Goal: Register for event/course

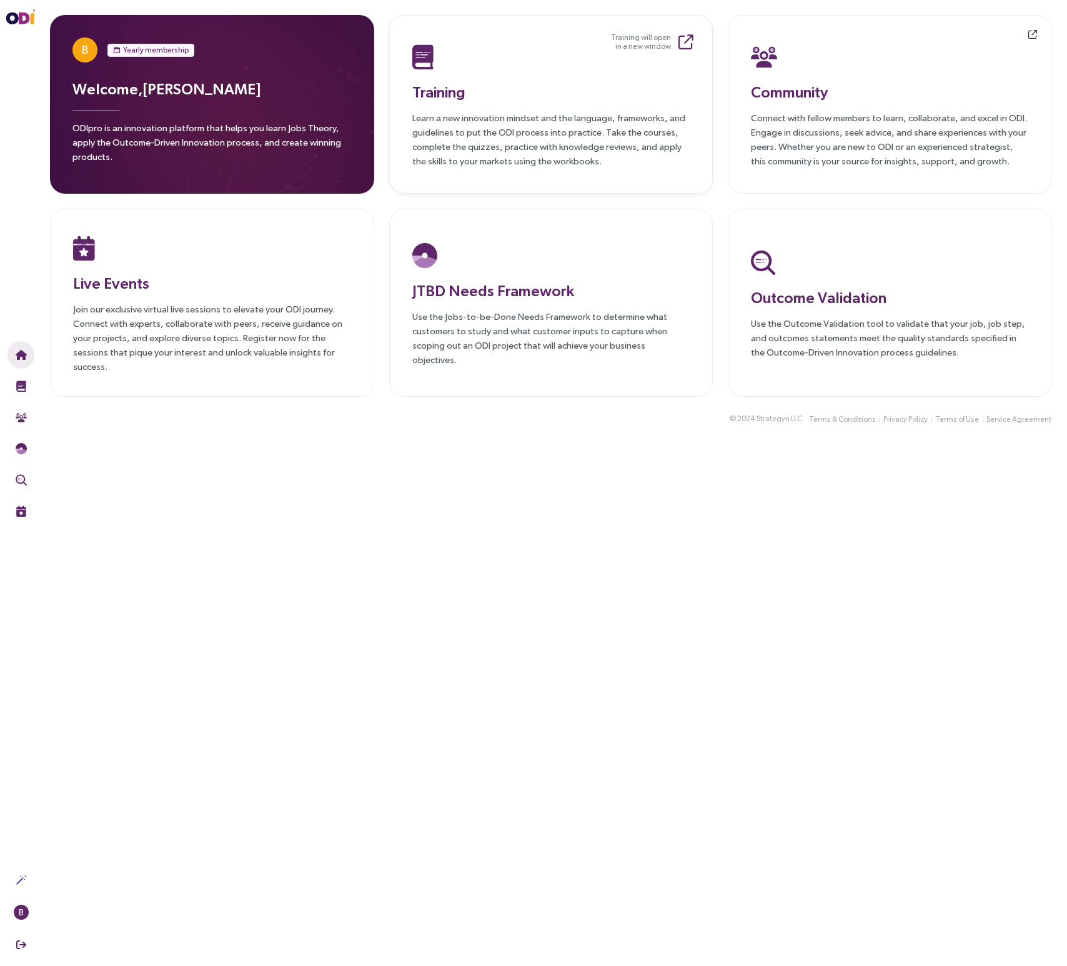
click at [519, 108] on div "Training Learn a new innovation mindset and the language, frameworks, and guide…" at bounding box center [551, 104] width 278 height 127
click at [186, 269] on div "Live Events Join our exclusive virtual live sessions to elevate your ODI journe…" at bounding box center [212, 303] width 278 height 142
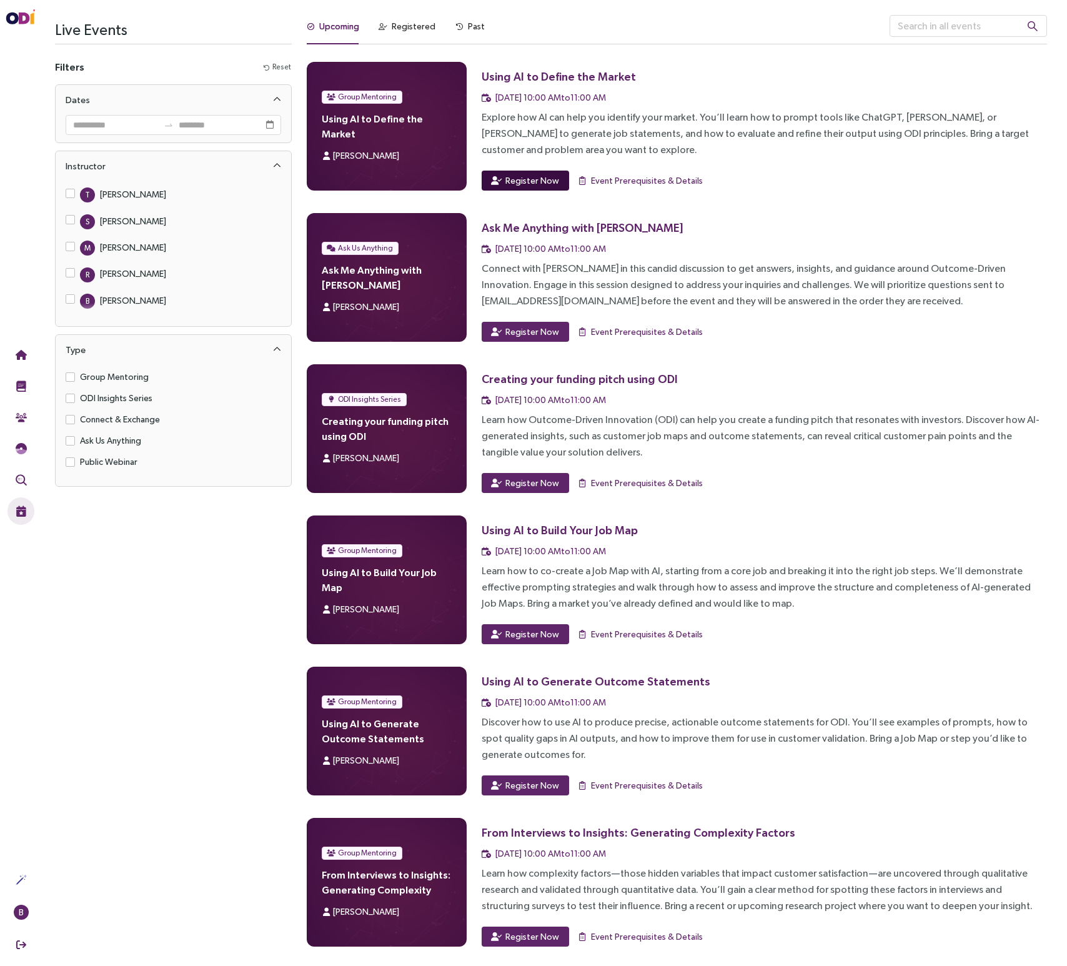
click at [545, 181] on span "Register Now" at bounding box center [533, 181] width 54 height 14
click at [527, 331] on span "Register Now" at bounding box center [533, 332] width 54 height 14
click at [510, 485] on span "Register Now" at bounding box center [533, 483] width 54 height 14
click at [514, 634] on span "Register Now" at bounding box center [533, 634] width 54 height 14
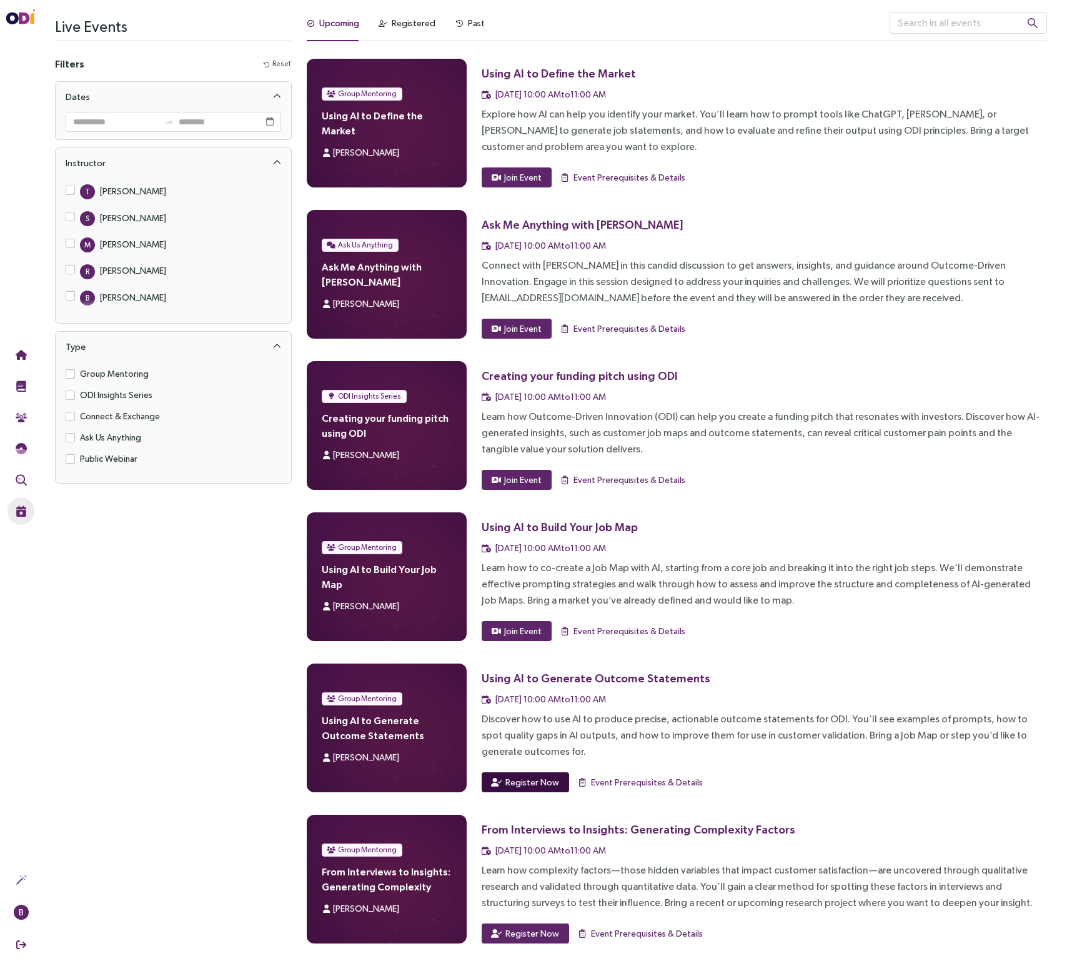
click at [539, 781] on span "Register Now" at bounding box center [533, 783] width 54 height 14
click at [540, 933] on span "Register Now" at bounding box center [533, 934] width 54 height 14
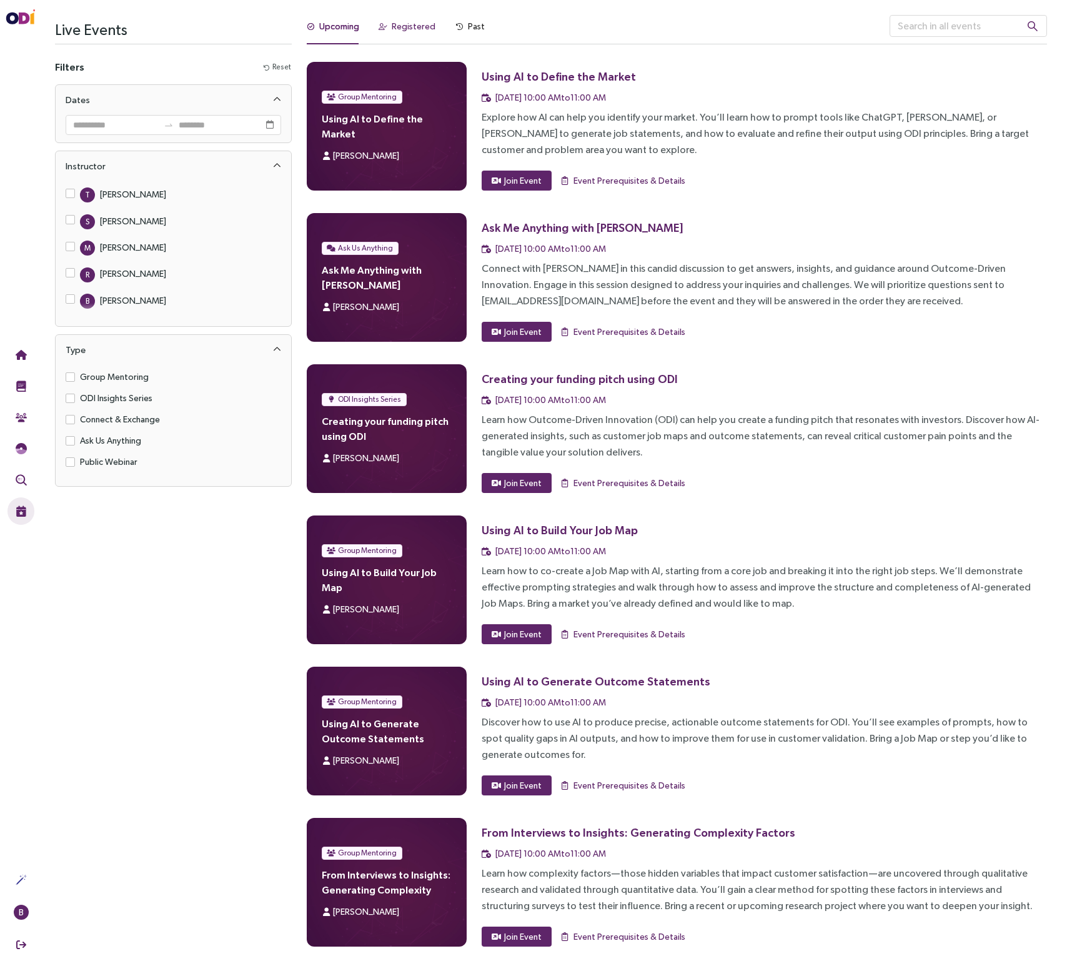
click at [407, 26] on div "Registered" at bounding box center [414, 26] width 44 height 14
click at [469, 26] on div "Past" at bounding box center [476, 26] width 17 height 14
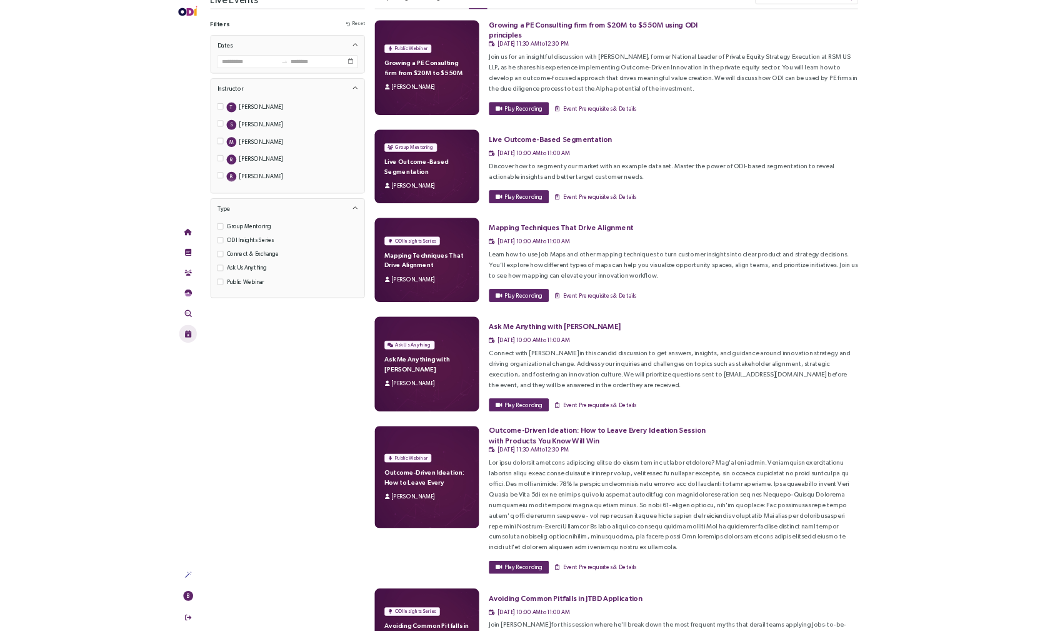
scroll to position [38, 0]
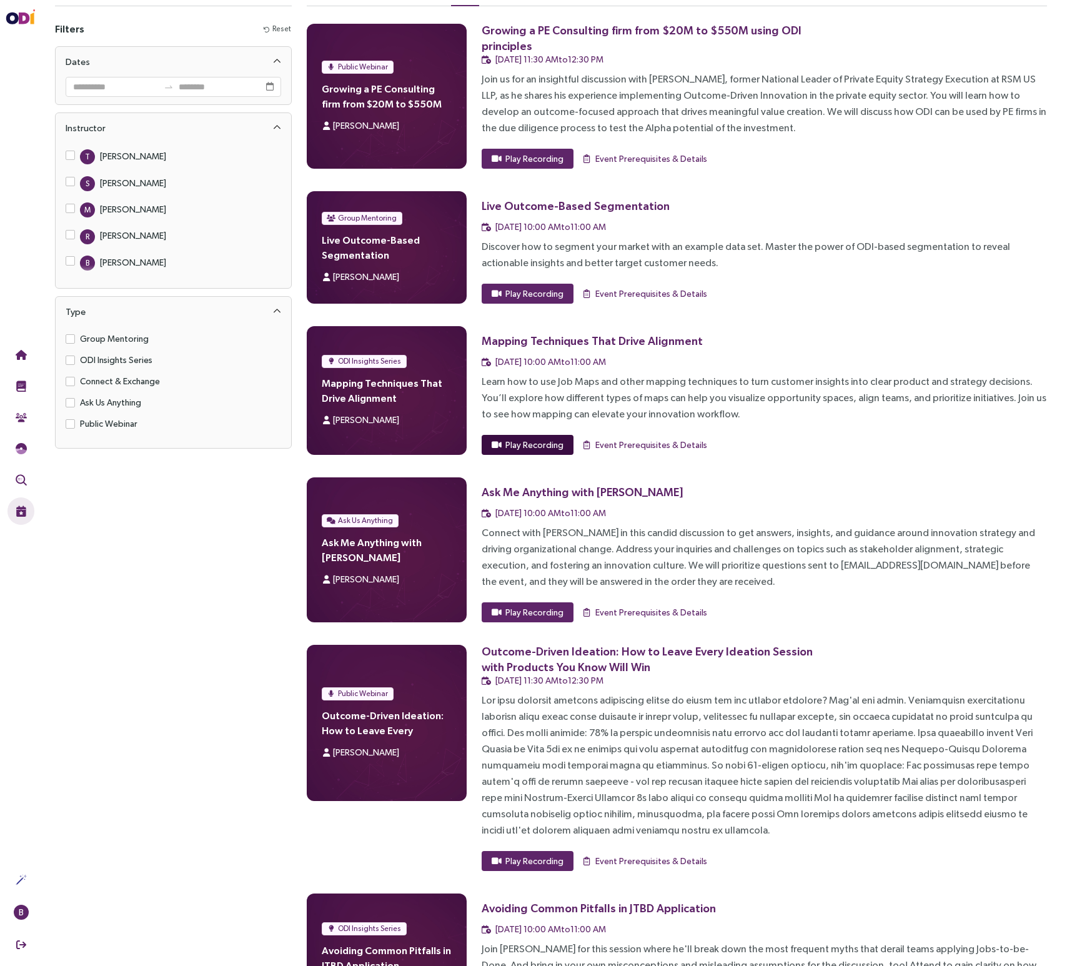
click at [533, 441] on span "Play Recording" at bounding box center [535, 445] width 58 height 14
